Goal: Navigation & Orientation: Understand site structure

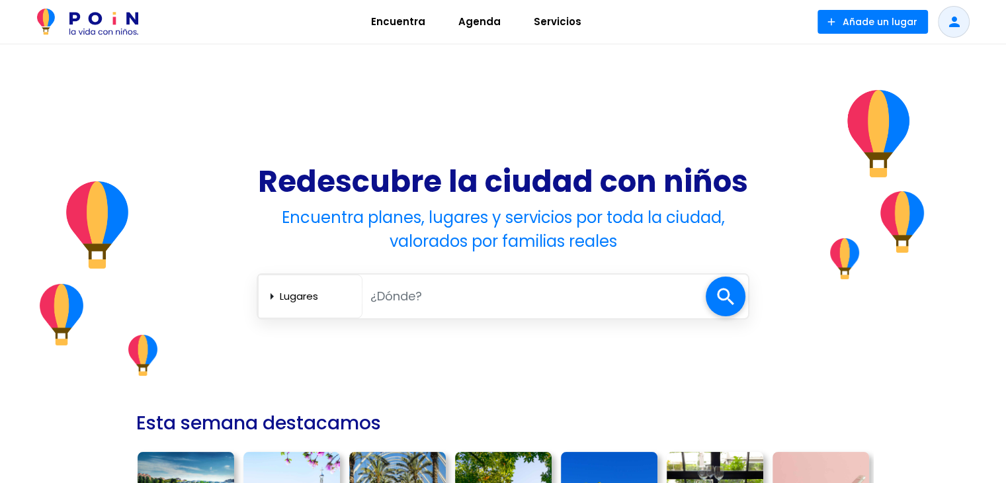
click at [550, 26] on span "Servicios" at bounding box center [558, 21] width 60 height 21
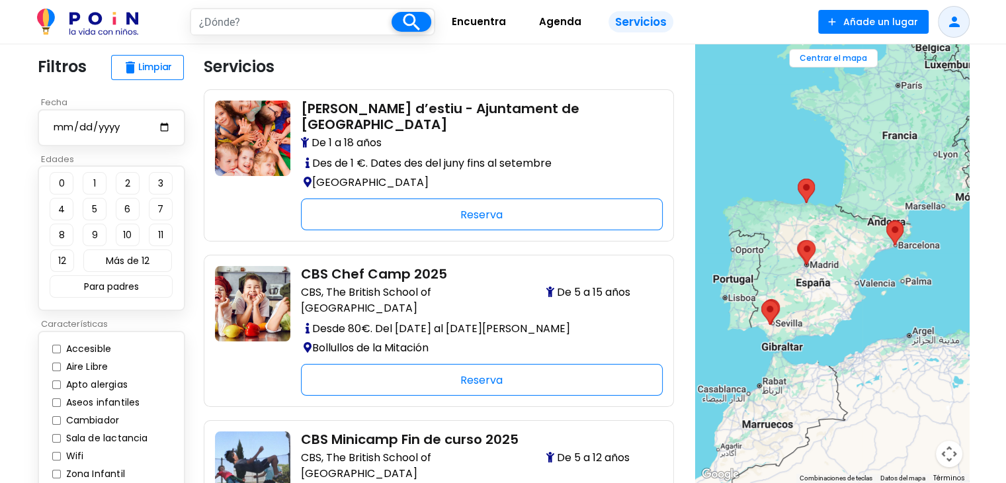
click at [550, 20] on span "Agenda" at bounding box center [560, 21] width 54 height 21
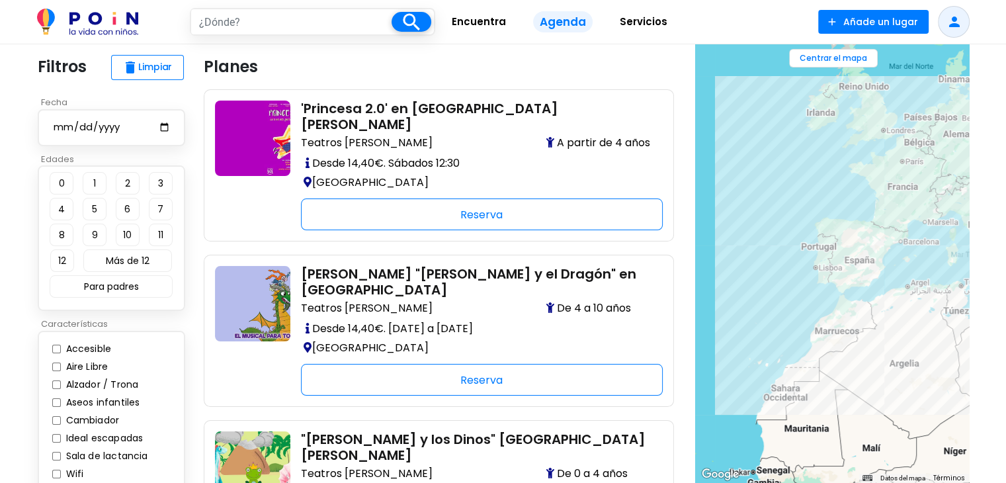
click at [495, 20] on span "Encuentra" at bounding box center [479, 21] width 66 height 21
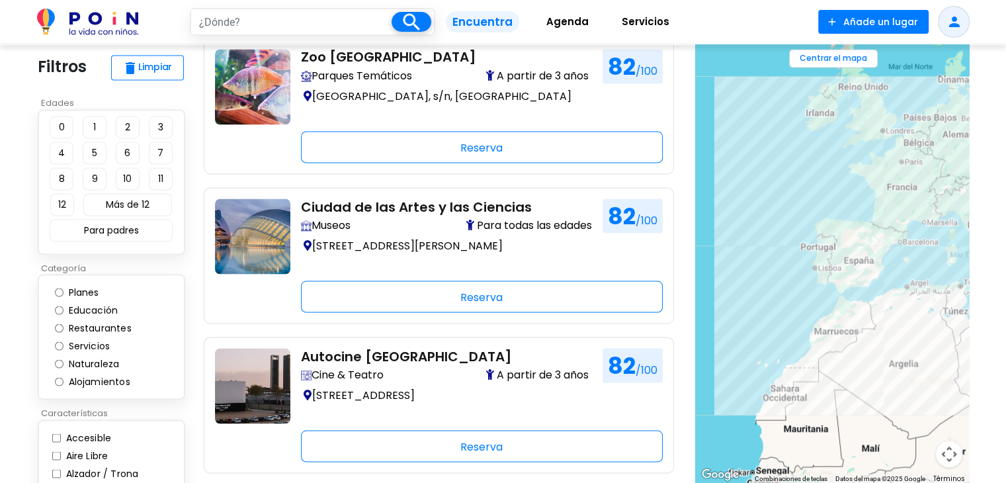
scroll to position [2447, 0]
